Goal: Check status: Check status

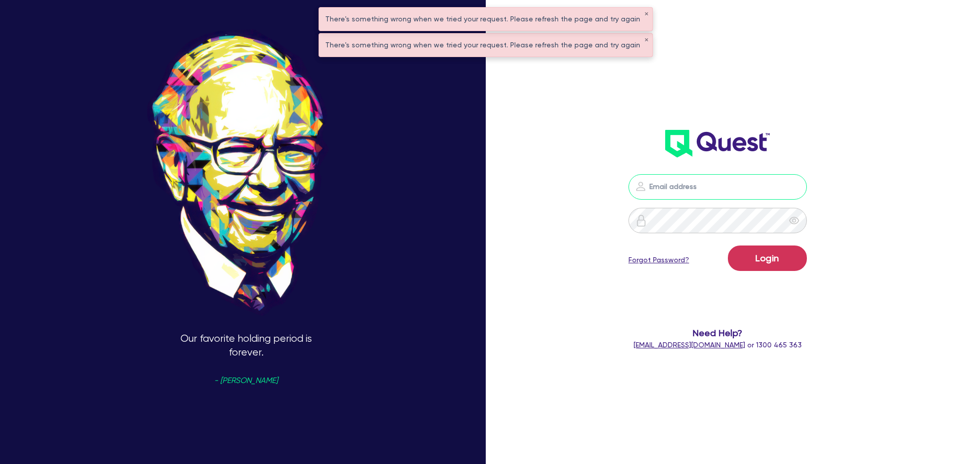
click at [667, 176] on input "email" at bounding box center [717, 186] width 178 height 25
type input "[EMAIL_ADDRESS][PERSON_NAME][DOMAIN_NAME]"
click at [769, 249] on button "Login" at bounding box center [767, 258] width 79 height 25
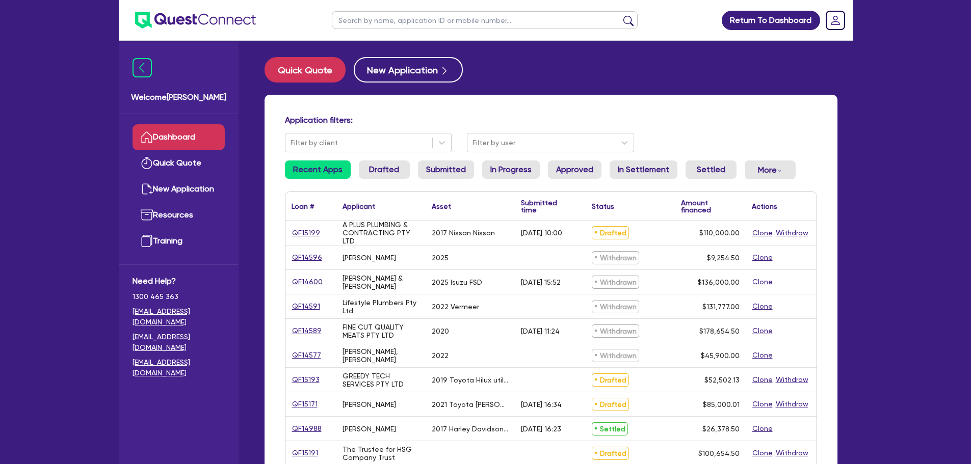
click at [398, 15] on input "text" at bounding box center [485, 20] width 306 height 18
type input "sunset"
click at [620, 15] on button "submit" at bounding box center [628, 22] width 16 height 14
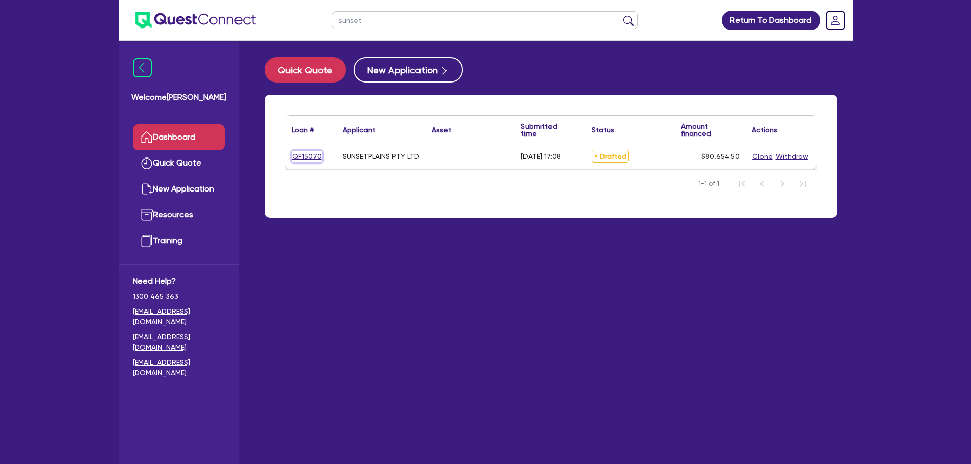
click at [313, 157] on link "QF15070" at bounding box center [307, 157] width 31 height 12
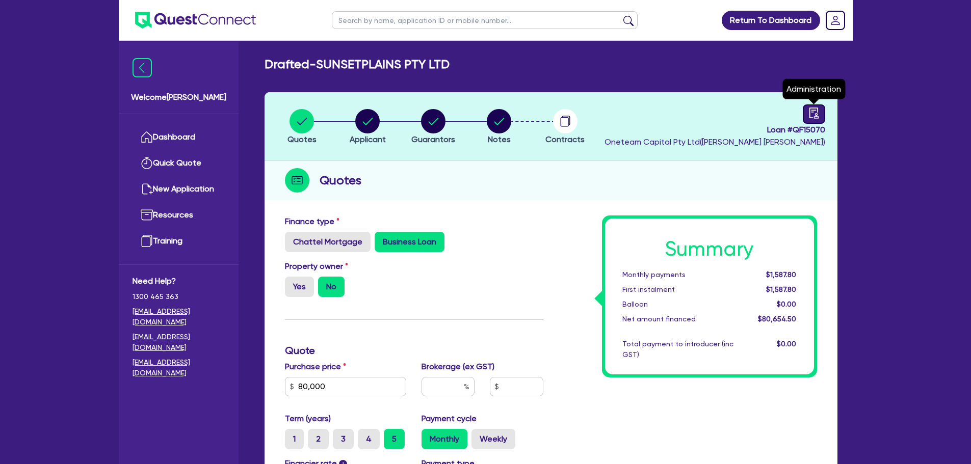
click at [813, 117] on icon "audit" at bounding box center [813, 113] width 11 height 11
select select "DRAFTED_AMENDED"
select select "Other"
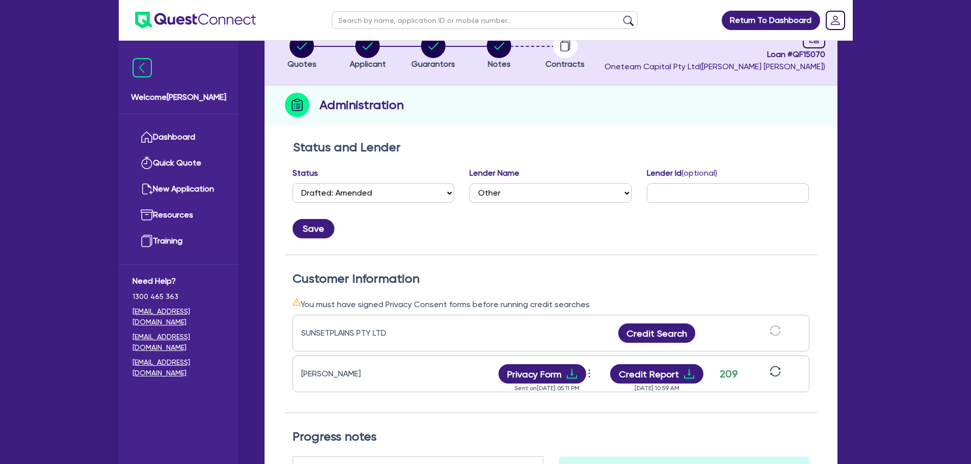
scroll to position [51, 0]
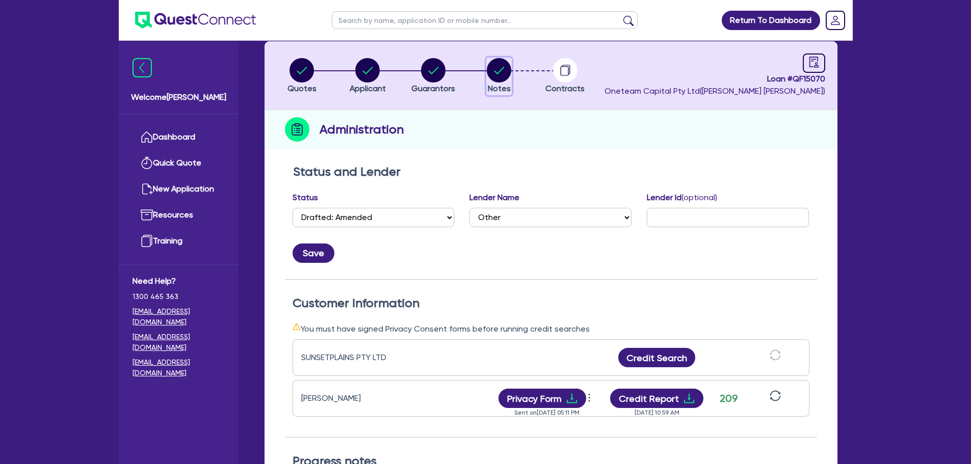
click at [500, 77] on circle "button" at bounding box center [499, 70] width 24 height 24
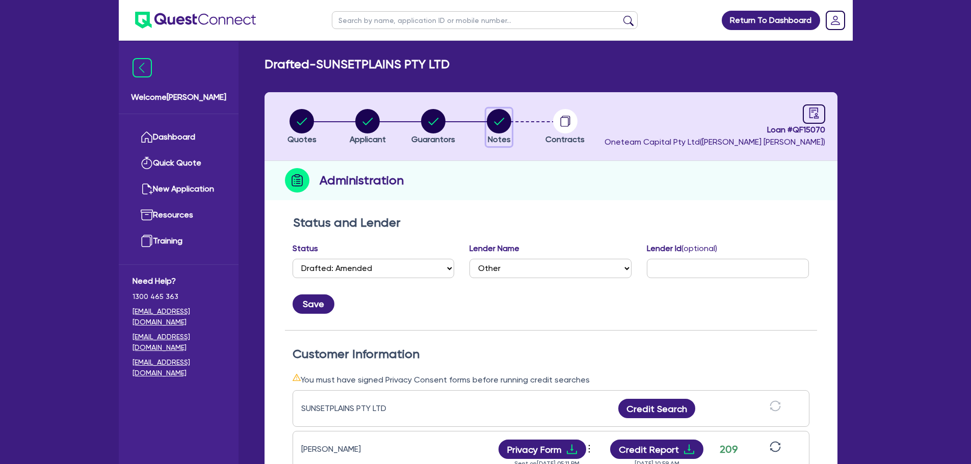
select select "Other"
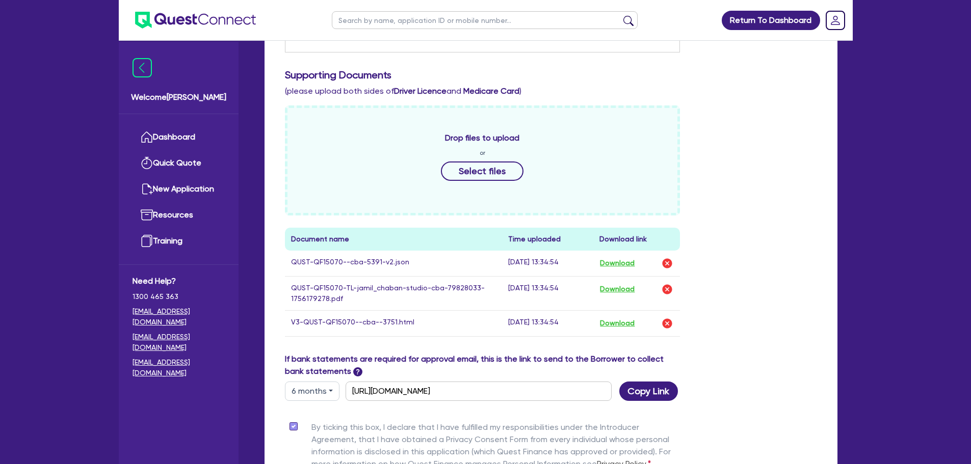
scroll to position [459, 0]
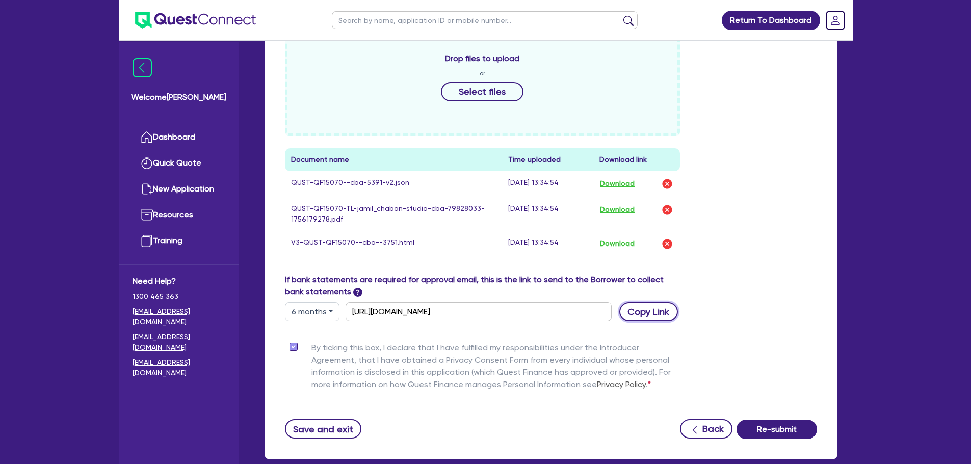
click at [642, 311] on button "Copy Link" at bounding box center [648, 311] width 59 height 19
click at [648, 311] on button "Copy Link" at bounding box center [648, 311] width 59 height 19
